Goal: Information Seeking & Learning: Learn about a topic

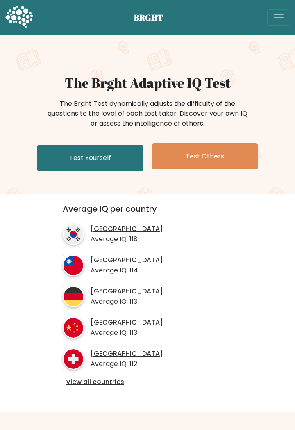
click at [102, 157] on link "Test Yourself" at bounding box center [90, 158] width 107 height 26
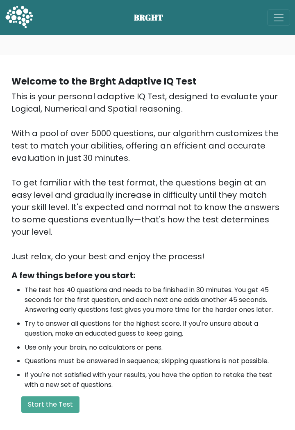
click at [45, 396] on button "Start the Test" at bounding box center [50, 404] width 58 height 16
